Goal: Task Accomplishment & Management: Manage account settings

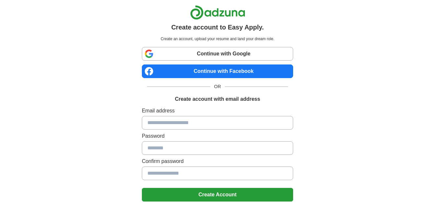
click at [211, 121] on input at bounding box center [217, 123] width 151 height 14
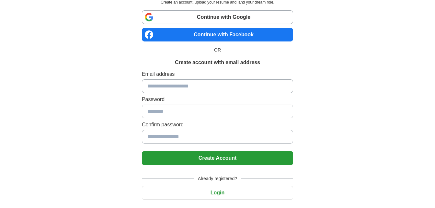
scroll to position [52, 0]
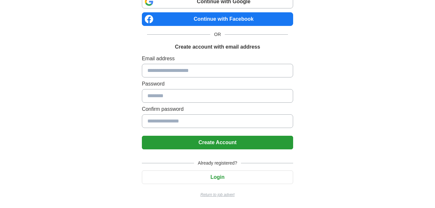
click at [355, 114] on div "Create account to Easy Apply. Create an account, upload your resume and land yo…" at bounding box center [218, 78] width 404 height 260
click at [218, 173] on button "Login" at bounding box center [217, 177] width 151 height 14
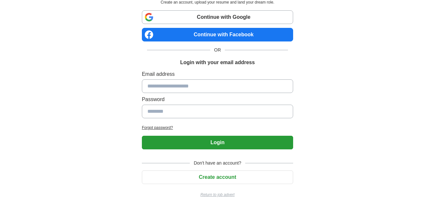
scroll to position [37, 0]
click at [219, 83] on input at bounding box center [217, 86] width 151 height 14
type input "**********"
click at [194, 144] on button "Login" at bounding box center [217, 143] width 151 height 14
